Goal: Task Accomplishment & Management: Use online tool/utility

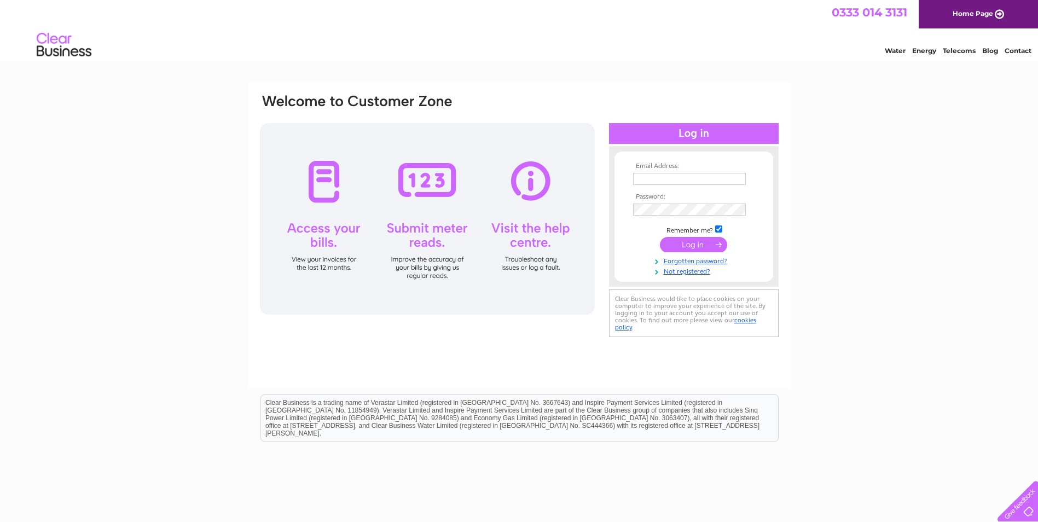
click at [422, 182] on div at bounding box center [427, 218] width 335 height 191
click at [429, 266] on div at bounding box center [427, 218] width 335 height 191
click at [430, 183] on div at bounding box center [427, 218] width 335 height 191
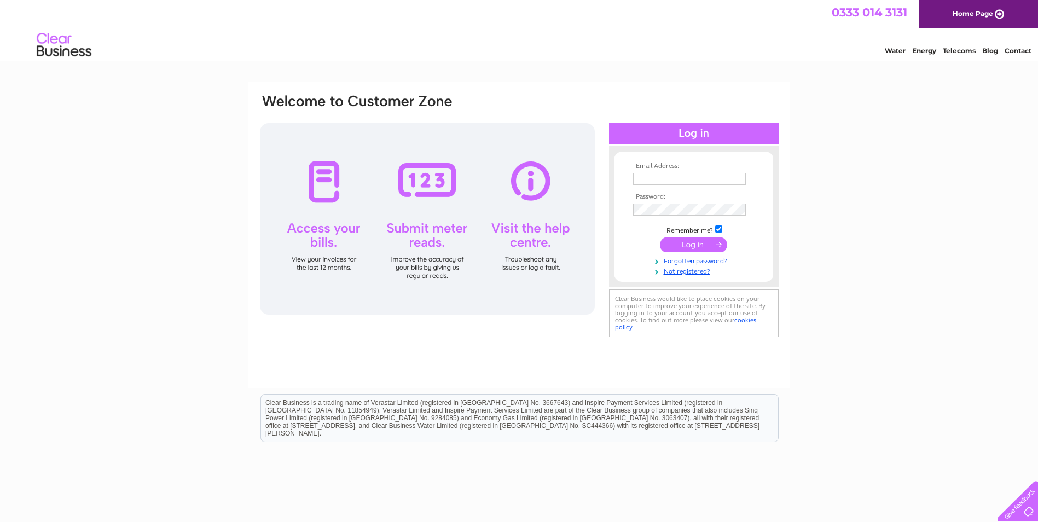
click at [699, 244] on input "submit" at bounding box center [693, 244] width 67 height 15
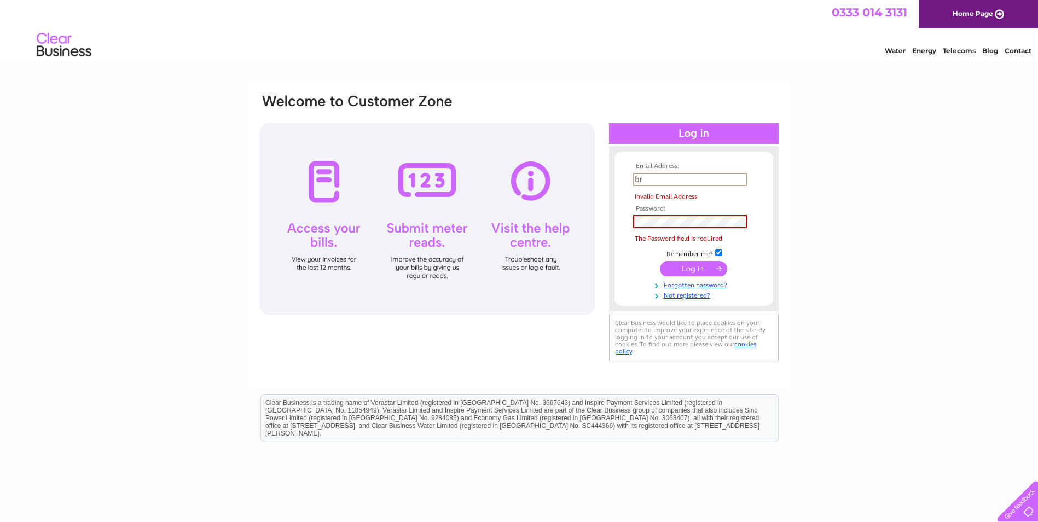
type input "bridgebeers@outlook.com"
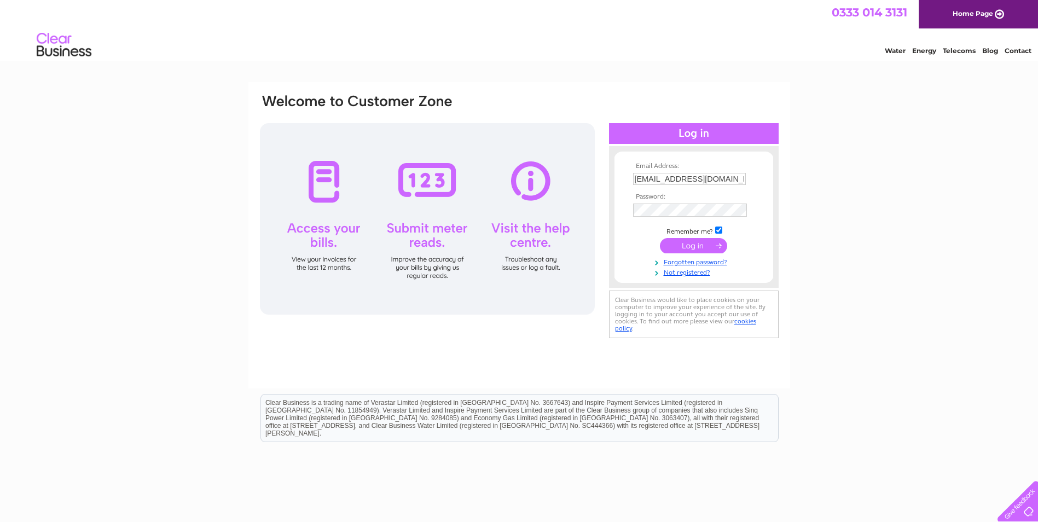
click at [698, 245] on input "submit" at bounding box center [693, 245] width 67 height 15
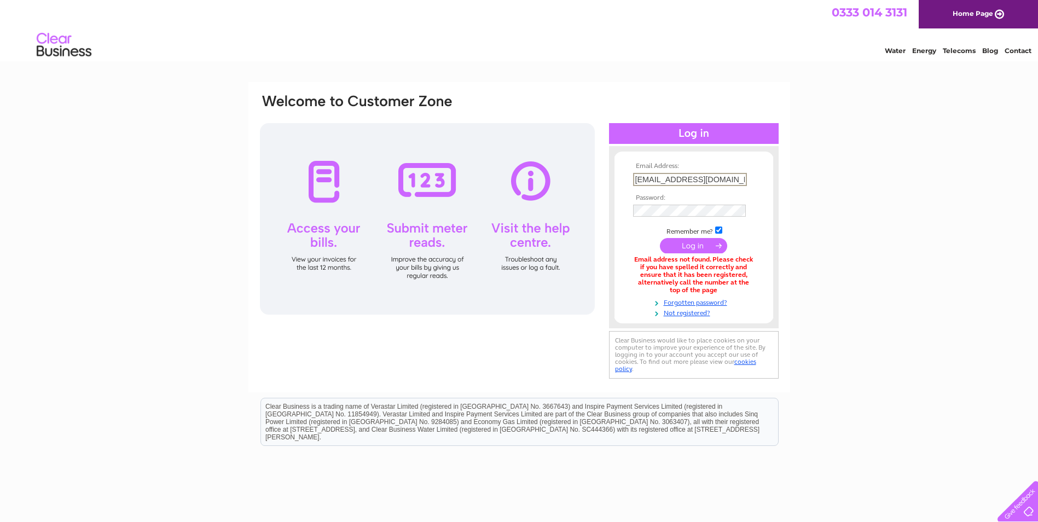
click at [731, 178] on input "bridgebeers@outlook.com" at bounding box center [690, 179] width 114 height 13
type input "b"
type input "davidbridge@bridgebeers.co.uk"
click at [704, 246] on input "submit" at bounding box center [693, 244] width 67 height 15
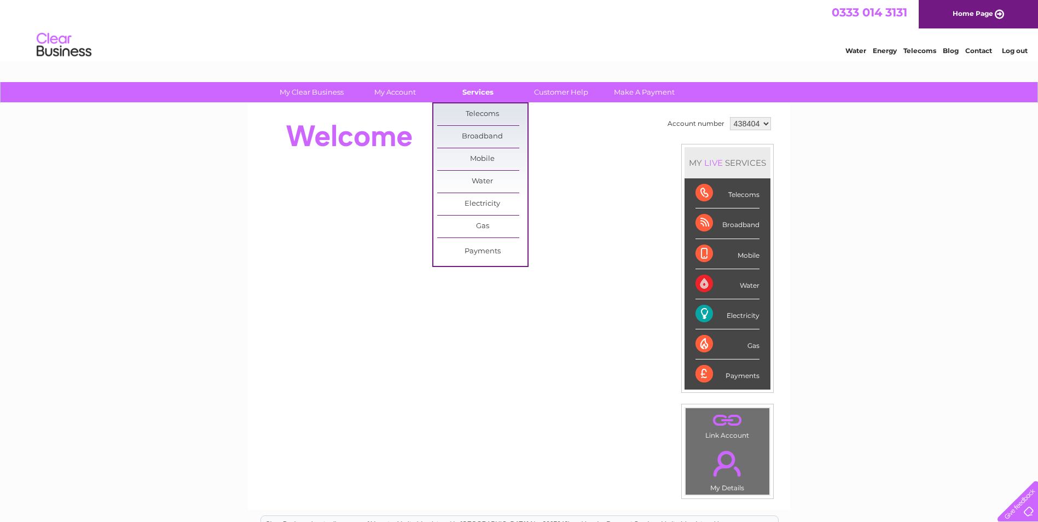
click at [481, 91] on link "Services" at bounding box center [478, 92] width 90 height 20
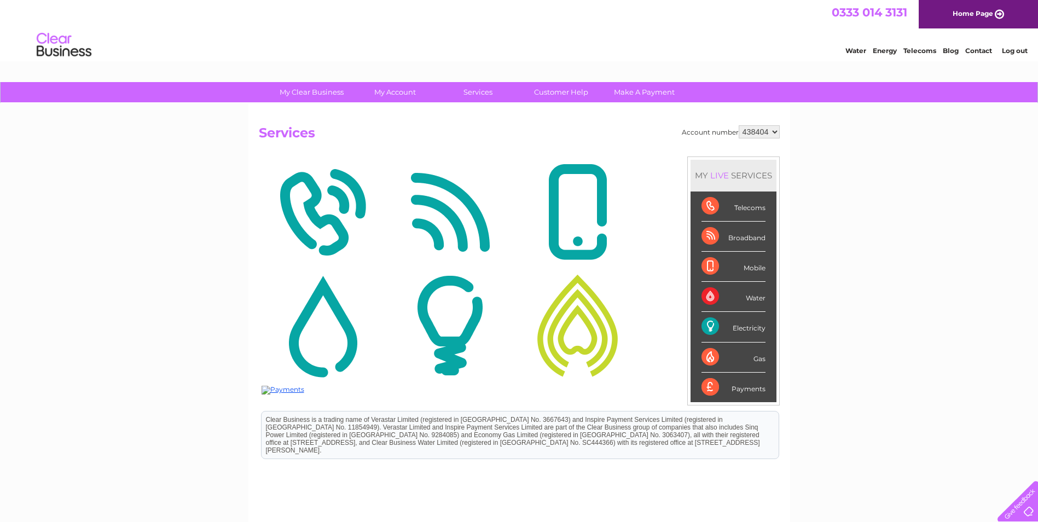
click at [454, 335] on img at bounding box center [450, 325] width 122 height 106
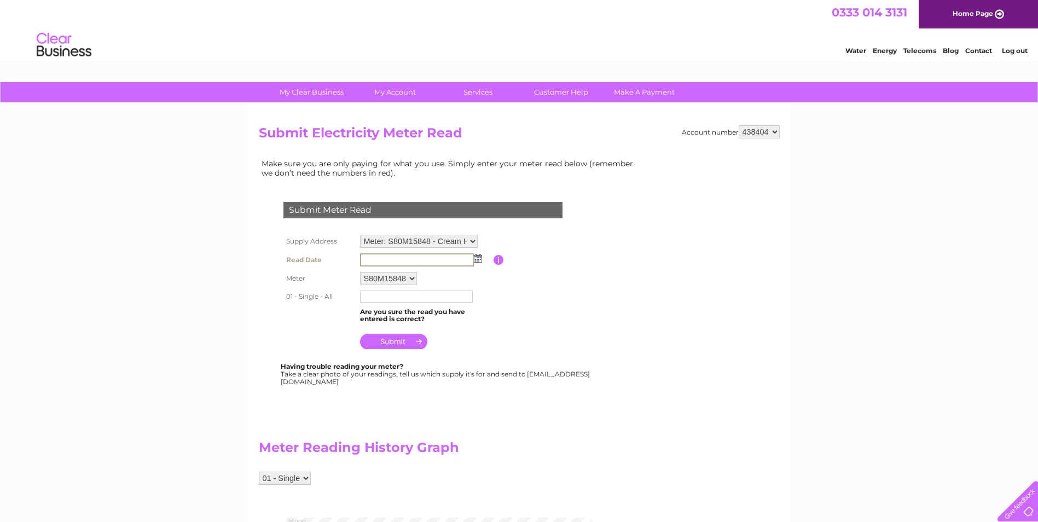
click at [383, 258] on input "text" at bounding box center [417, 259] width 114 height 13
click at [389, 260] on input "text" at bounding box center [417, 259] width 114 height 13
click at [477, 258] on img at bounding box center [478, 258] width 8 height 9
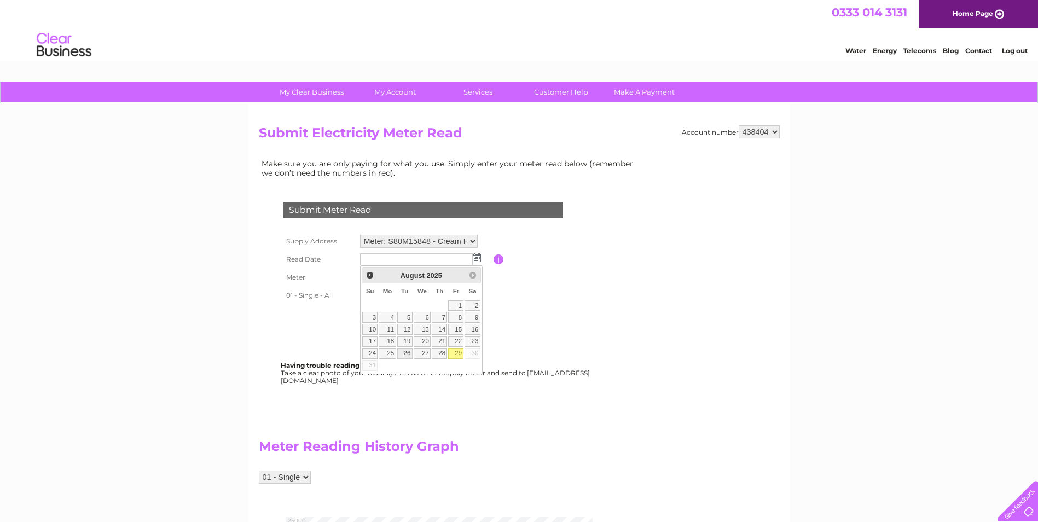
click at [408, 351] on link "26" at bounding box center [404, 353] width 15 height 11
type input "2025/08/26"
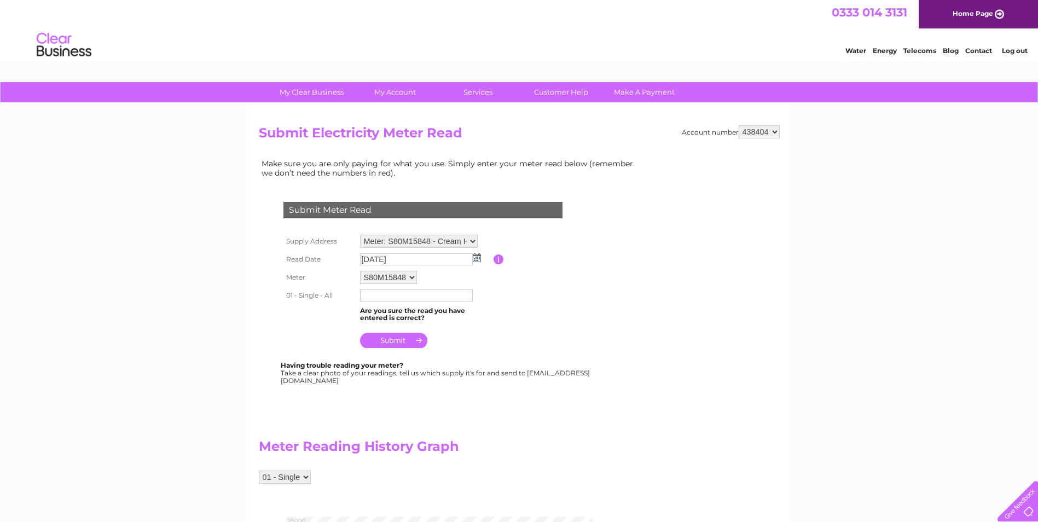
click at [400, 295] on input "text" at bounding box center [416, 295] width 113 height 12
type input "9177"
click at [305, 477] on select "01 - Single" at bounding box center [285, 476] width 52 height 13
click at [376, 483] on div "01 - Single" at bounding box center [450, 482] width 383 height 24
click at [398, 336] on input "submit" at bounding box center [393, 340] width 67 height 15
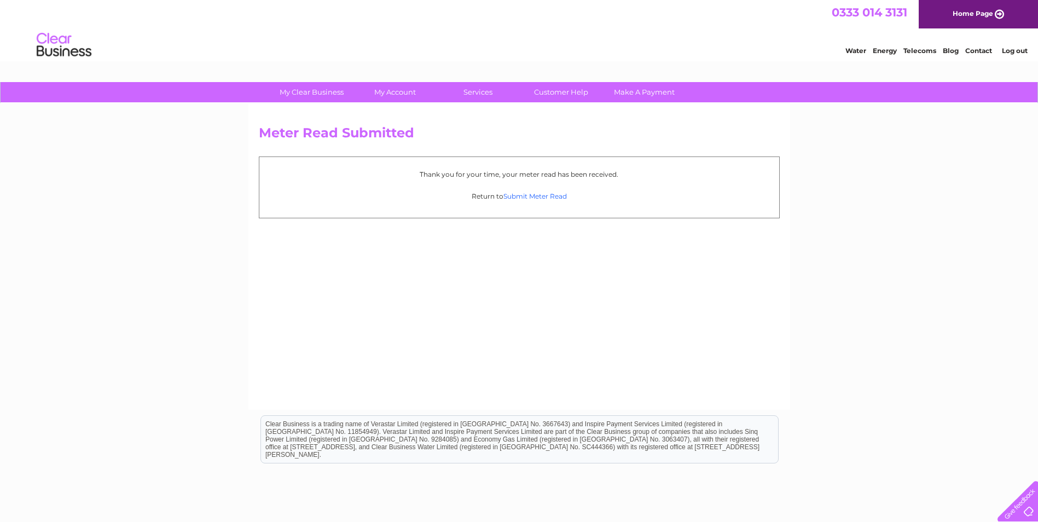
click at [542, 195] on link "Submit Meter Read" at bounding box center [534, 196] width 63 height 8
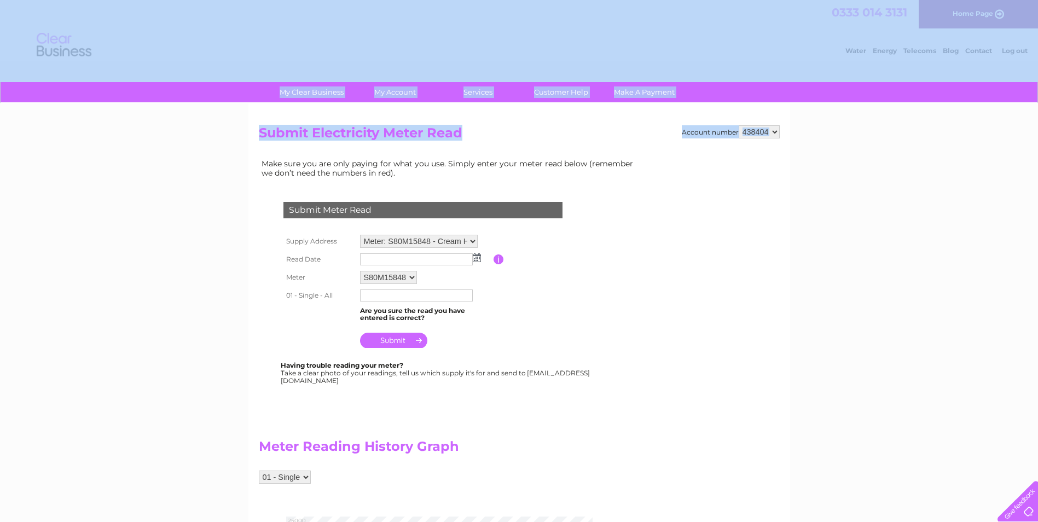
drag, startPoint x: 942, startPoint y: 170, endPoint x: 846, endPoint y: -22, distance: 214.8
click at [846, 0] on html "My Clear Business Login Details My Details My Preferences Link Account My Accou…" at bounding box center [519, 480] width 1038 height 960
